Goal: Navigation & Orientation: Find specific page/section

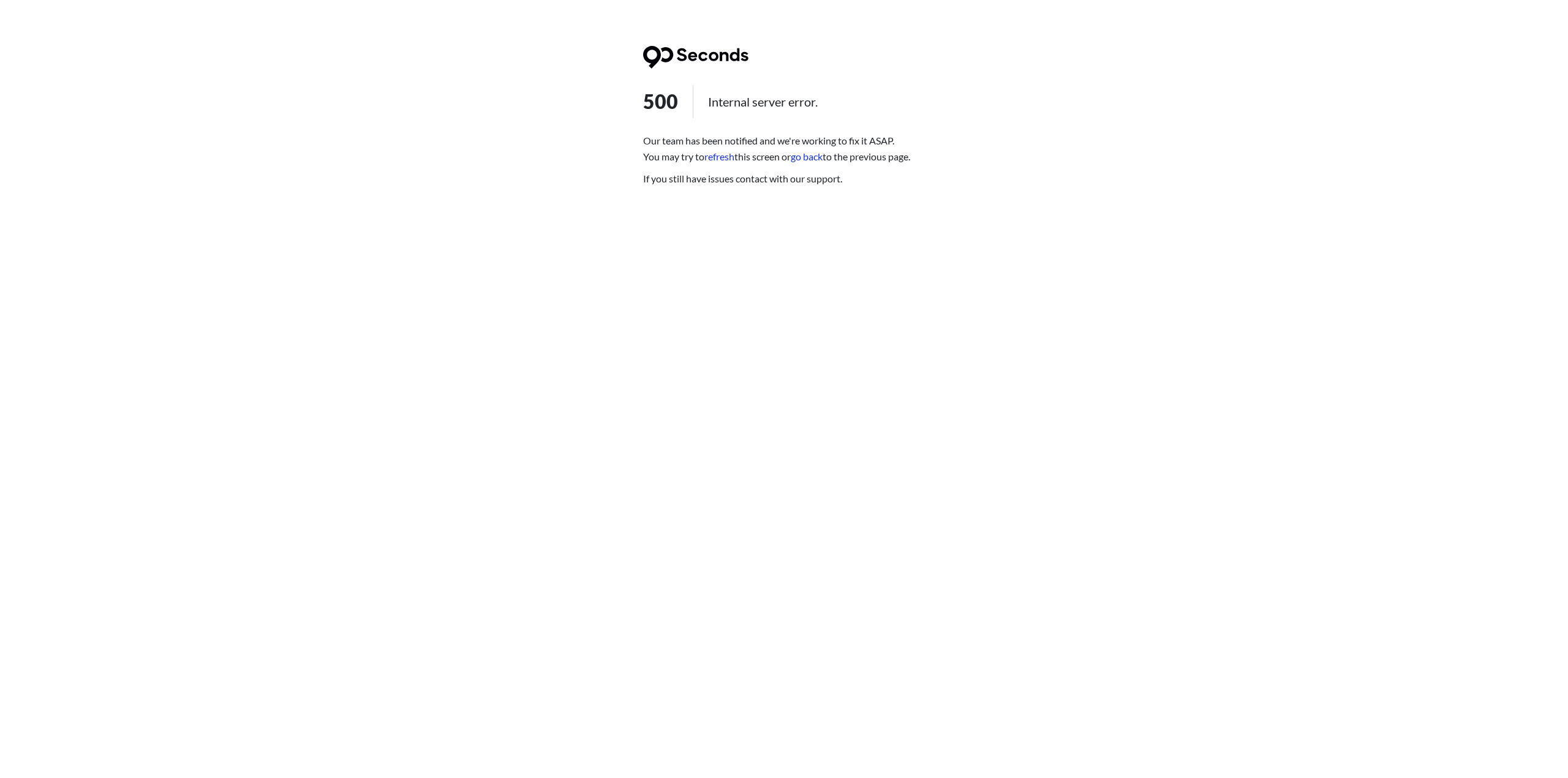
click at [733, 158] on link "refresh" at bounding box center [719, 156] width 30 height 12
click at [719, 156] on link "refresh" at bounding box center [719, 156] width 30 height 12
click at [811, 158] on link "go back" at bounding box center [807, 156] width 32 height 12
click at [727, 157] on link "refresh" at bounding box center [719, 156] width 30 height 12
click at [727, 156] on link "refresh" at bounding box center [719, 156] width 30 height 12
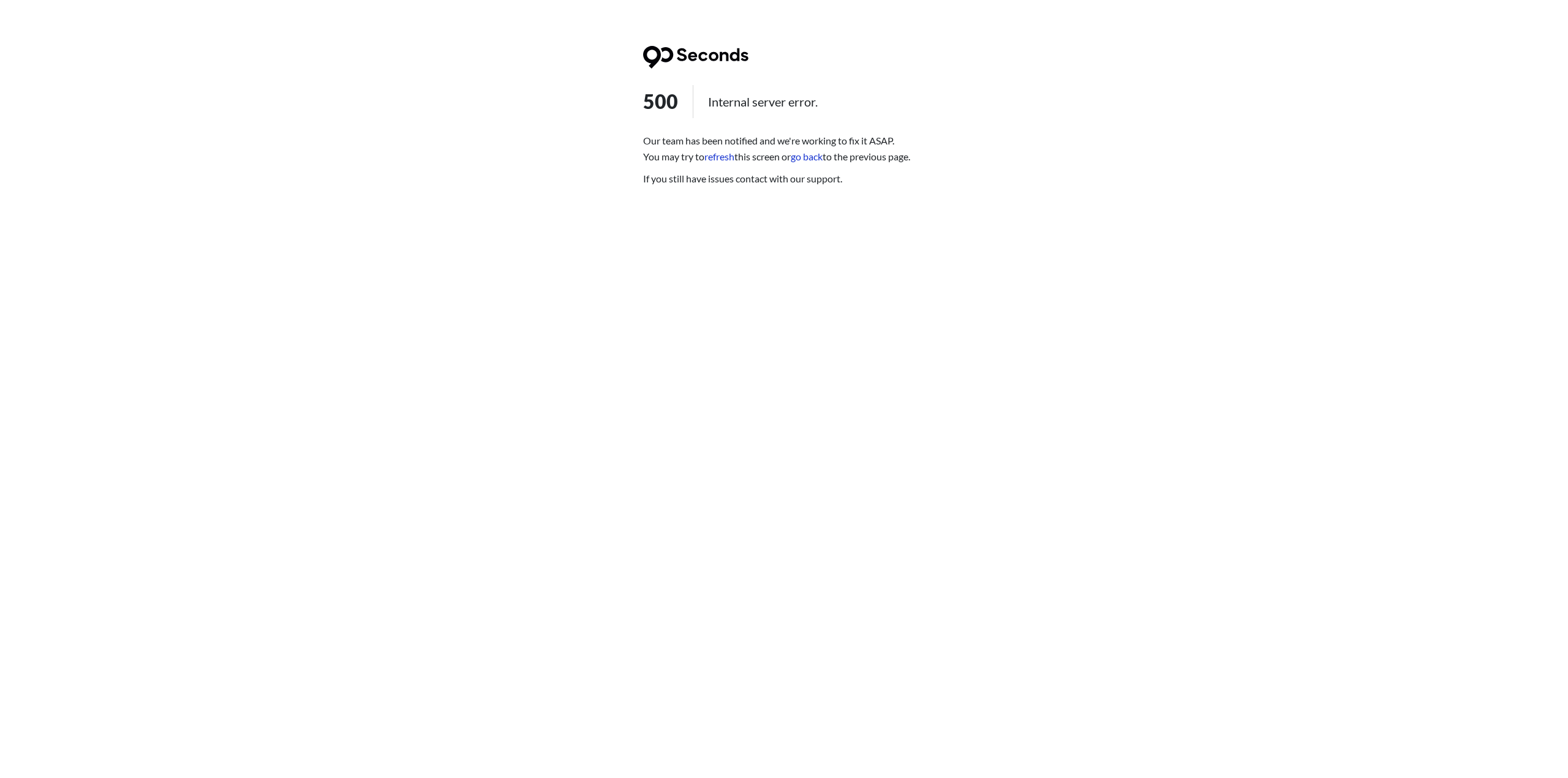
click at [720, 153] on link "refresh" at bounding box center [719, 156] width 30 height 12
click at [724, 154] on link "refresh" at bounding box center [719, 156] width 30 height 12
click at [823, 159] on link "go back" at bounding box center [807, 156] width 32 height 12
